Goal: Navigation & Orientation: Go to known website

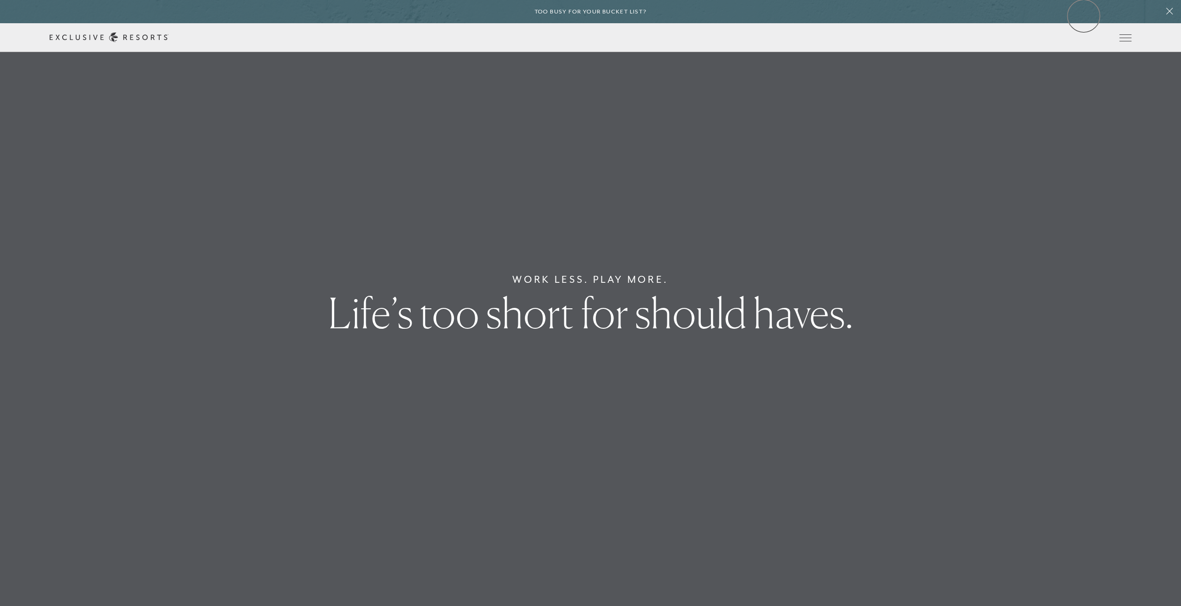
click at [1084, 13] on div "Too busy for your bucket list?" at bounding box center [590, 11] width 1181 height 23
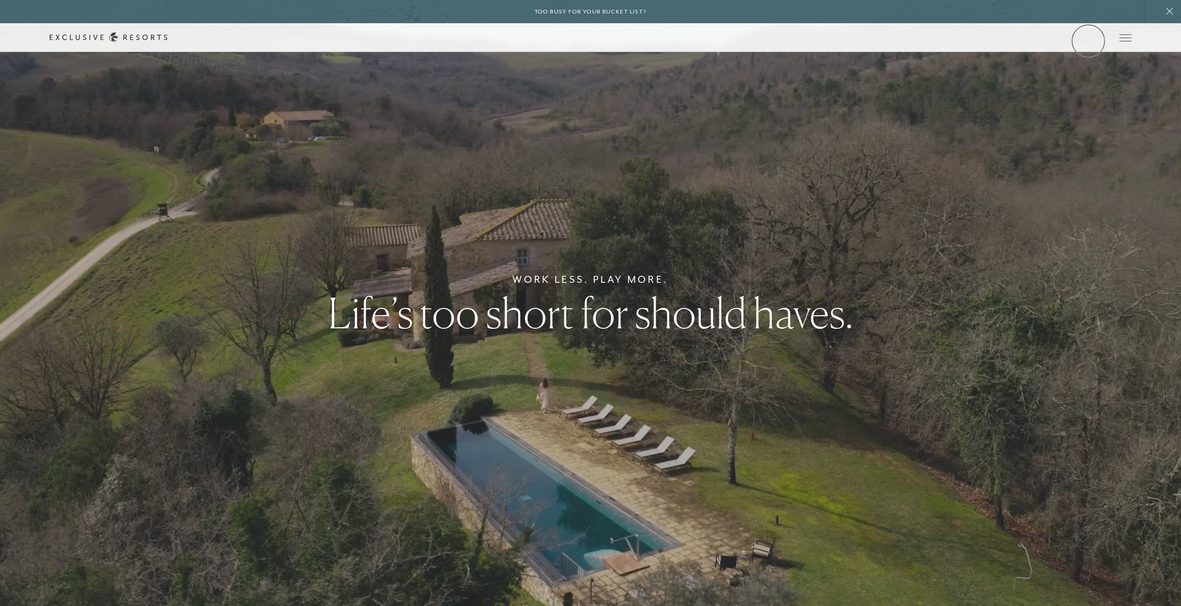
click at [0, 0] on link "Member Login" at bounding box center [0, 0] width 0 height 0
